Goal: Information Seeking & Learning: Learn about a topic

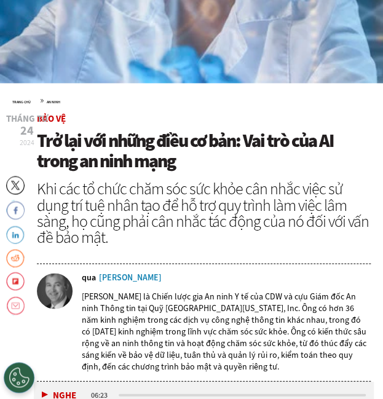
scroll to position [373, 0]
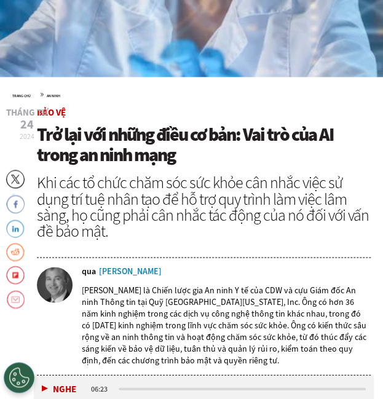
click at [170, 173] on font "Khi các tổ chức chăm sóc sức khỏe cân nhắc việc sử dụng trí tuệ nhân tạo để hỗ …" at bounding box center [203, 206] width 332 height 69
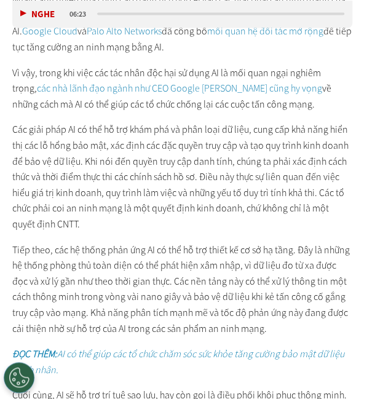
scroll to position [1801, 21]
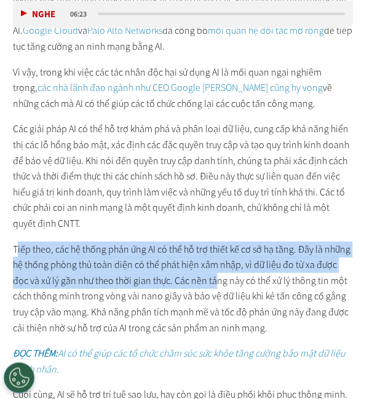
drag, startPoint x: 16, startPoint y: 260, endPoint x: 198, endPoint y: 295, distance: 185.3
click at [198, 295] on font "Tiếp theo, các hệ thống phản ứng AI có thể hỗ trợ thiết kế cơ sở hạ tầng. Đây l…" at bounding box center [182, 289] width 338 height 92
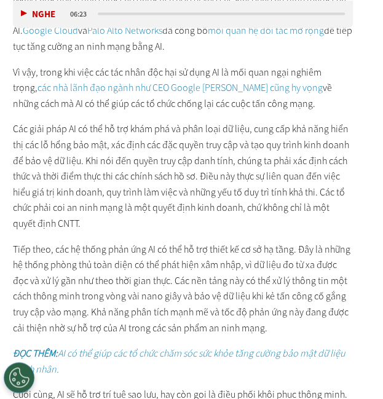
click at [260, 188] on font "Các giải pháp AI có thể hỗ trợ khám phá và phân loại dữ liệu, cung cấp khả năng…" at bounding box center [181, 176] width 337 height 108
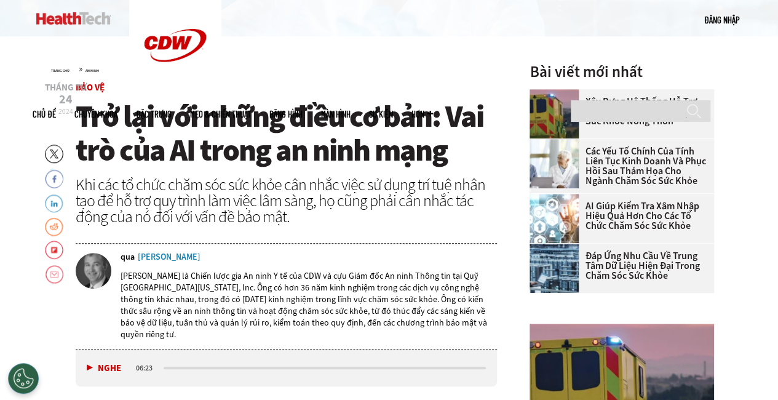
scroll to position [345, 0]
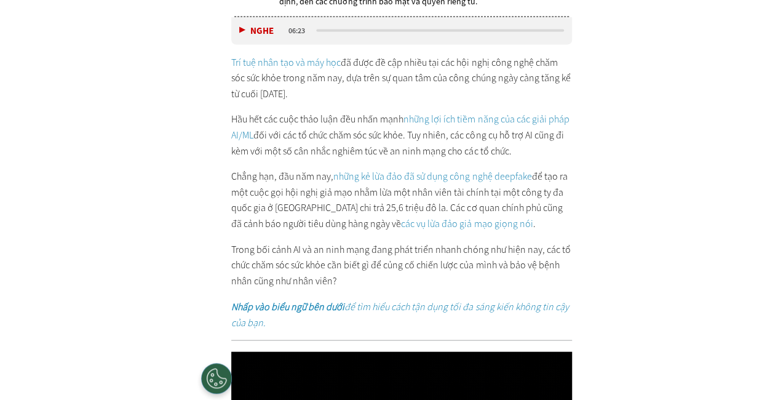
scroll to position [732, 0]
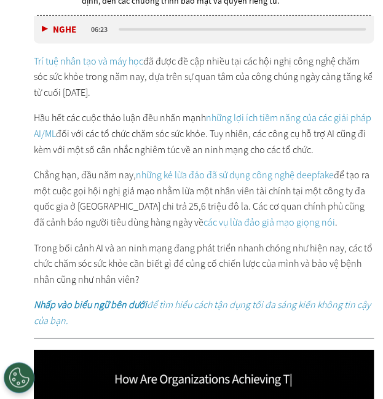
click at [251, 180] on p "Chẳng hạn, đầu năm nay, những kẻ lừa đảo đã sử dụng công nghệ deepfake để tạo r…" at bounding box center [204, 198] width 341 height 63
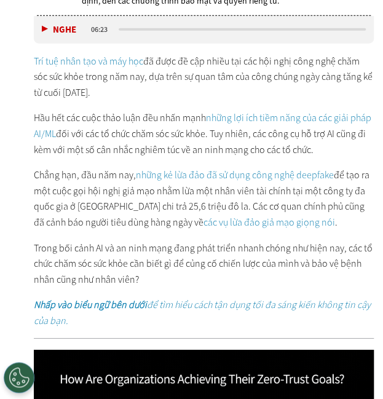
click at [129, 159] on div "Trí tuệ nhân tạo và máy học đã được đề cập nhiều tại các hội nghị công nghệ chă…" at bounding box center [204, 192] width 341 height 276
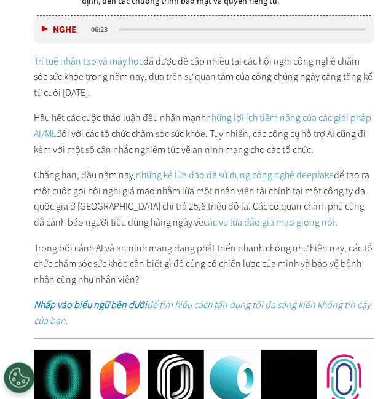
click at [275, 79] on font "đã được đề cập nhiều tại các hội nghị công nghệ chăm sóc sức khỏe trong năm nay…" at bounding box center [203, 77] width 339 height 44
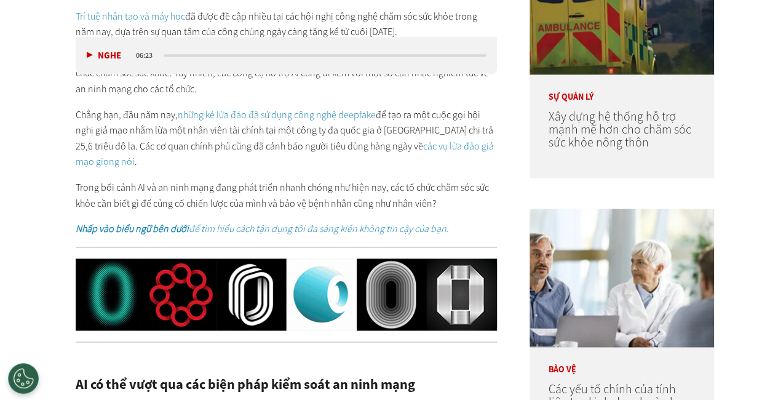
scroll to position [0, 0]
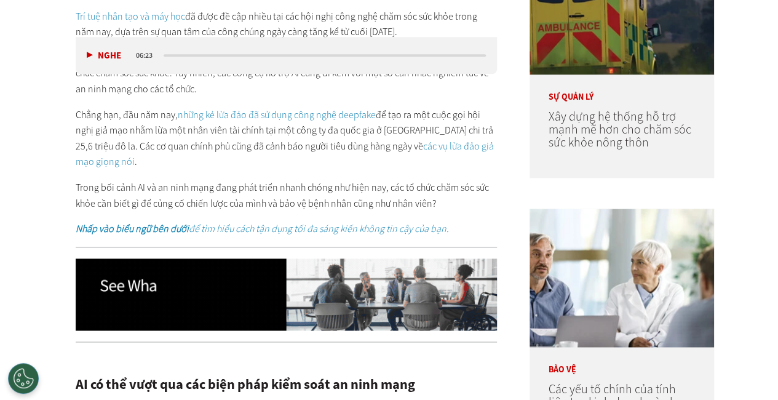
click at [364, 159] on div "Trí tuệ nhân tạo và máy học đã được đề cập nhiều tại các hội nghị công nghệ chă…" at bounding box center [287, 123] width 422 height 228
click at [287, 111] on font "để tạo ra một cuộc gọi hội nghị giả mạo nhằm lừa một nhân viên tài chính tại mộ…" at bounding box center [285, 130] width 418 height 44
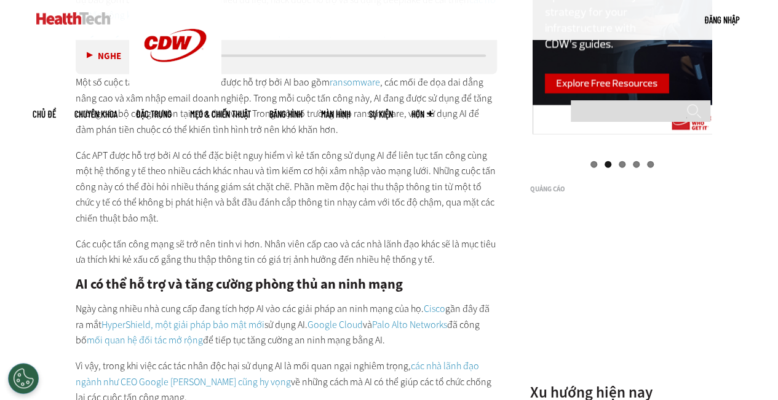
scroll to position [1336, 0]
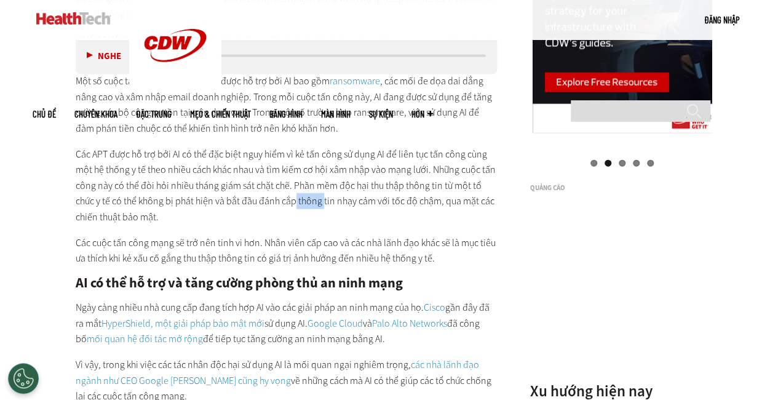
drag, startPoint x: 296, startPoint y: 188, endPoint x: 324, endPoint y: 183, distance: 28.1
click at [324, 183] on font "Các APT được hỗ trợ bởi AI có thể đặc biệt nguy hiểm vì kẻ tấn công sử dụng AI …" at bounding box center [286, 186] width 420 height 76
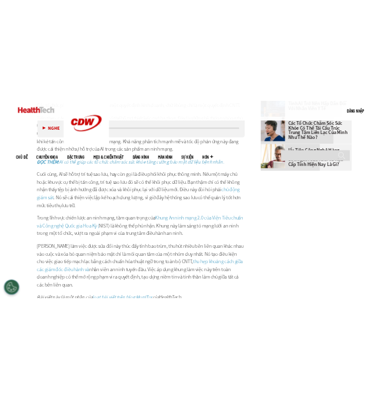
scroll to position [1999, 0]
